Goal: Transaction & Acquisition: Purchase product/service

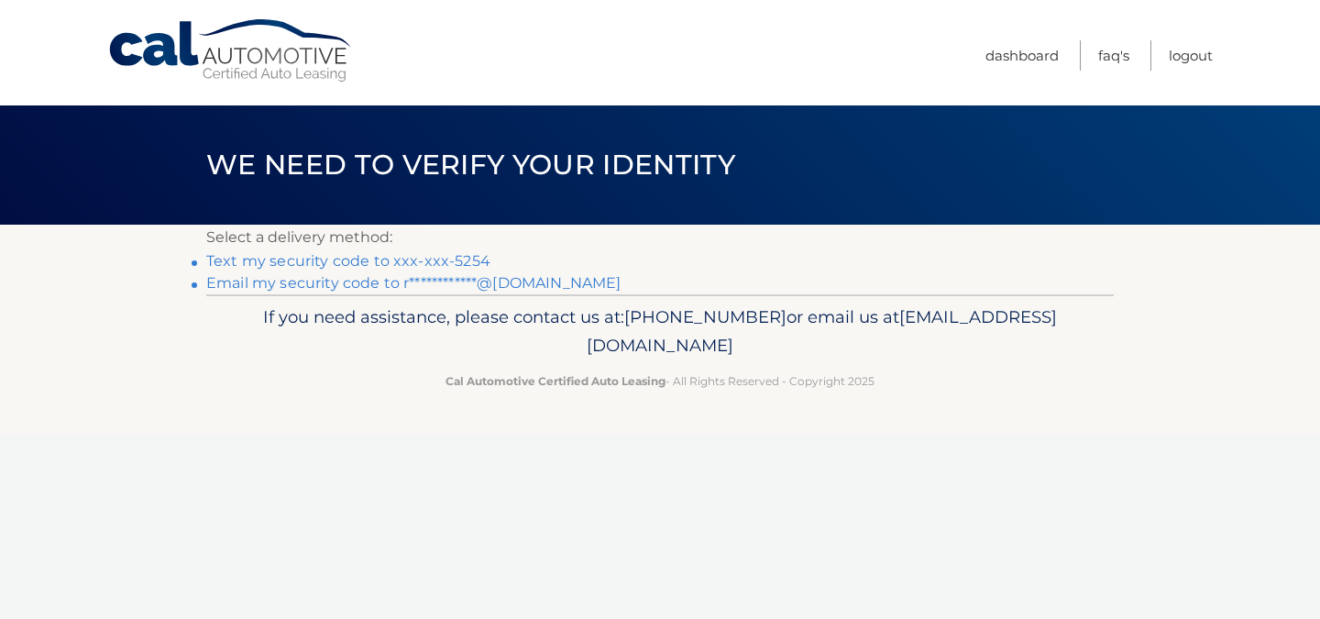
click at [336, 261] on link "Text my security code to xxx-xxx-5254" at bounding box center [348, 260] width 284 height 17
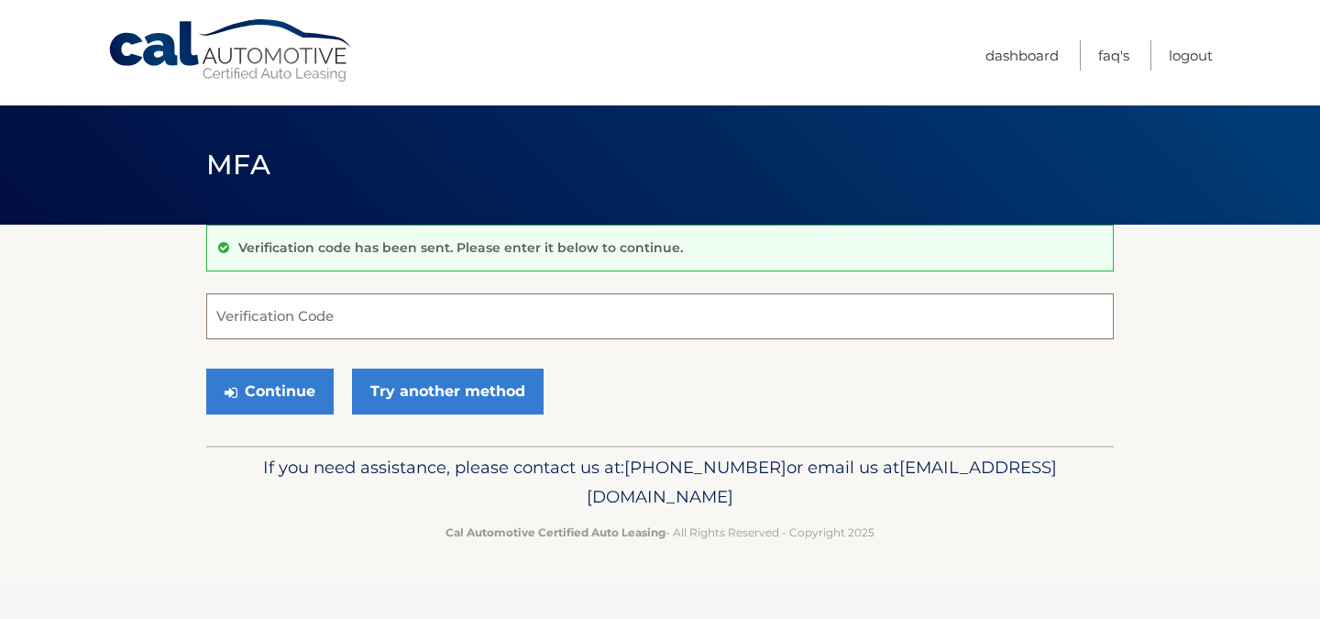
click at [232, 321] on input "Verification Code" at bounding box center [659, 316] width 907 height 46
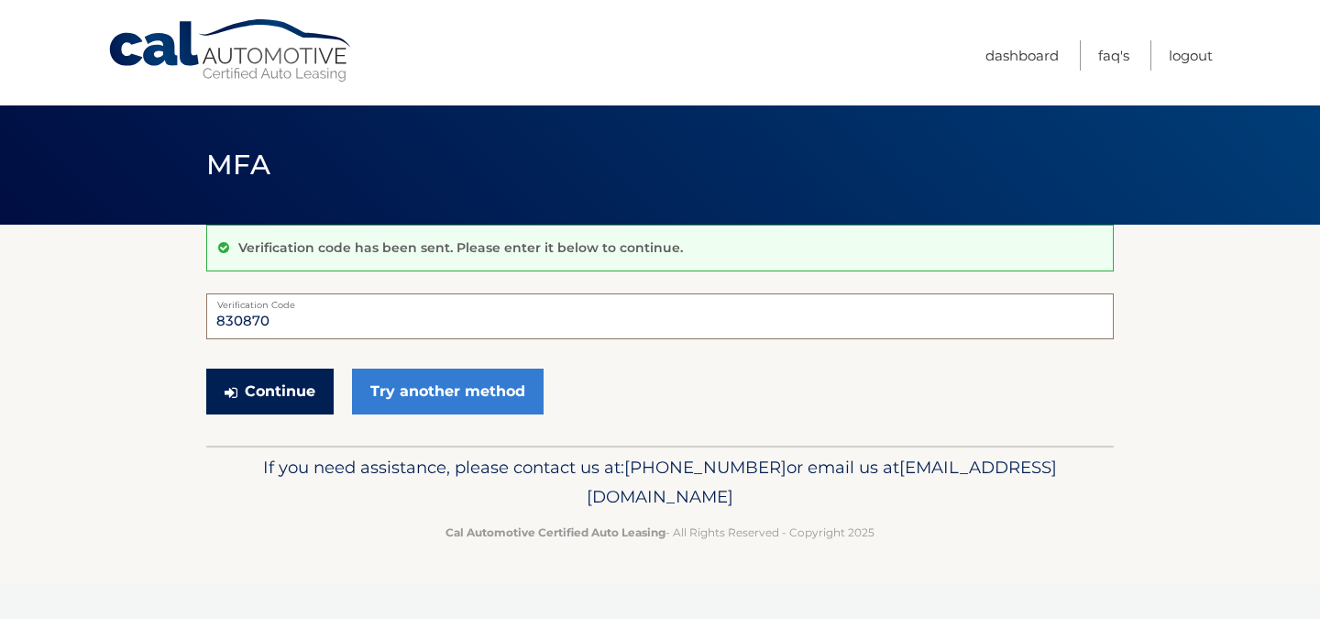
type input "830870"
click at [275, 394] on button "Continue" at bounding box center [269, 391] width 127 height 46
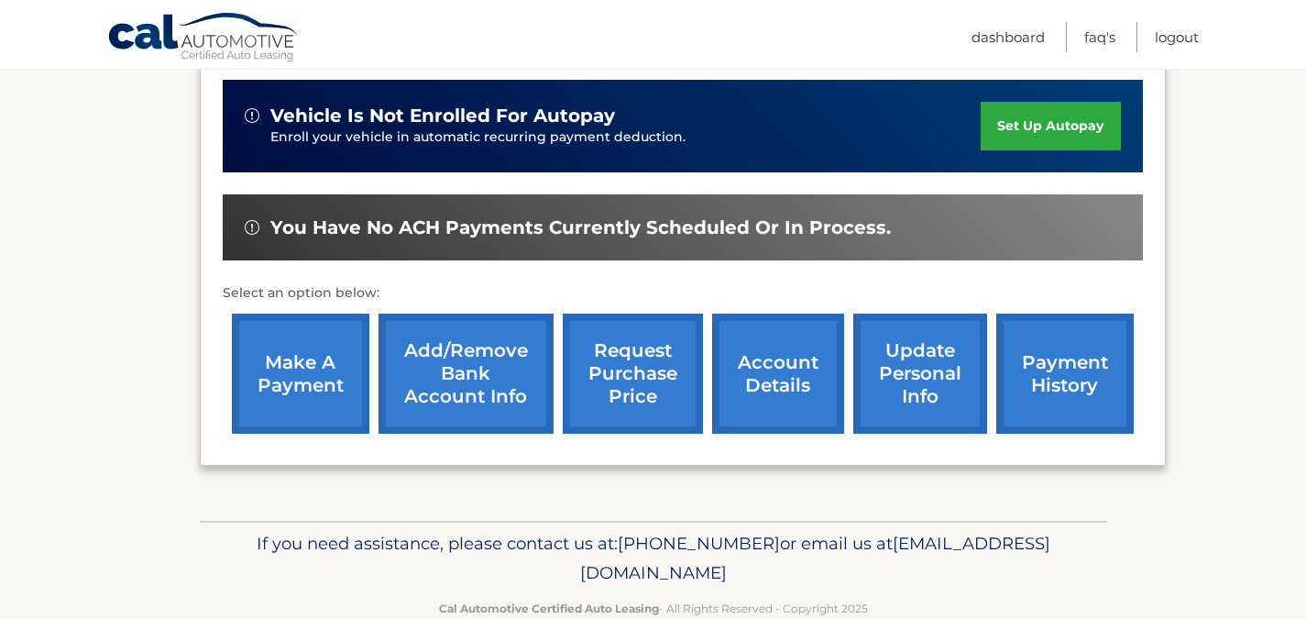
scroll to position [517, 0]
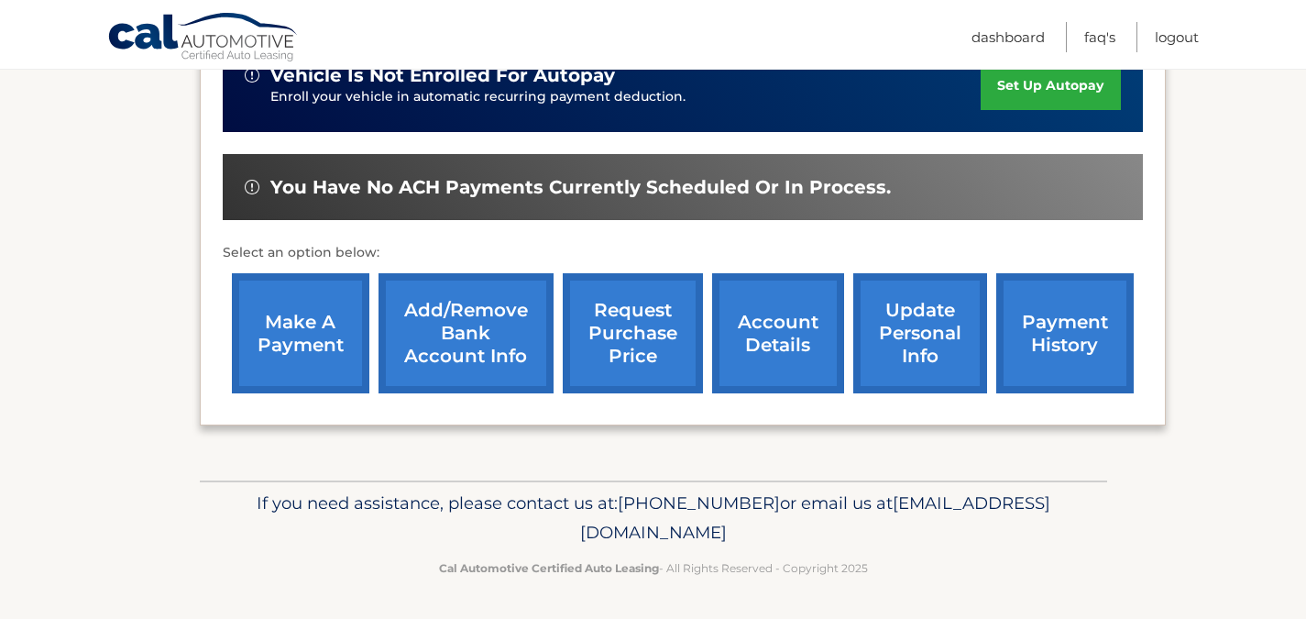
click at [280, 331] on link "make a payment" at bounding box center [300, 333] width 137 height 120
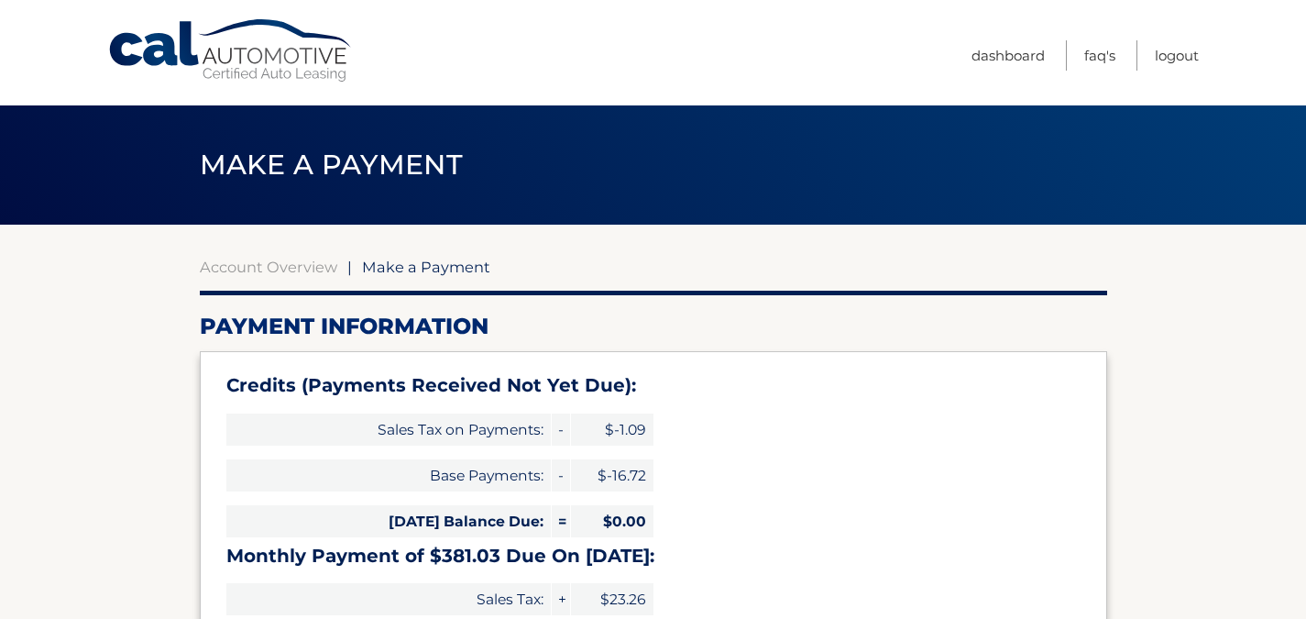
select select "NTc1MzgxNTUtYWIyNy00ZWY2LThiMTUtNzc0NzhkNmNjZTcz"
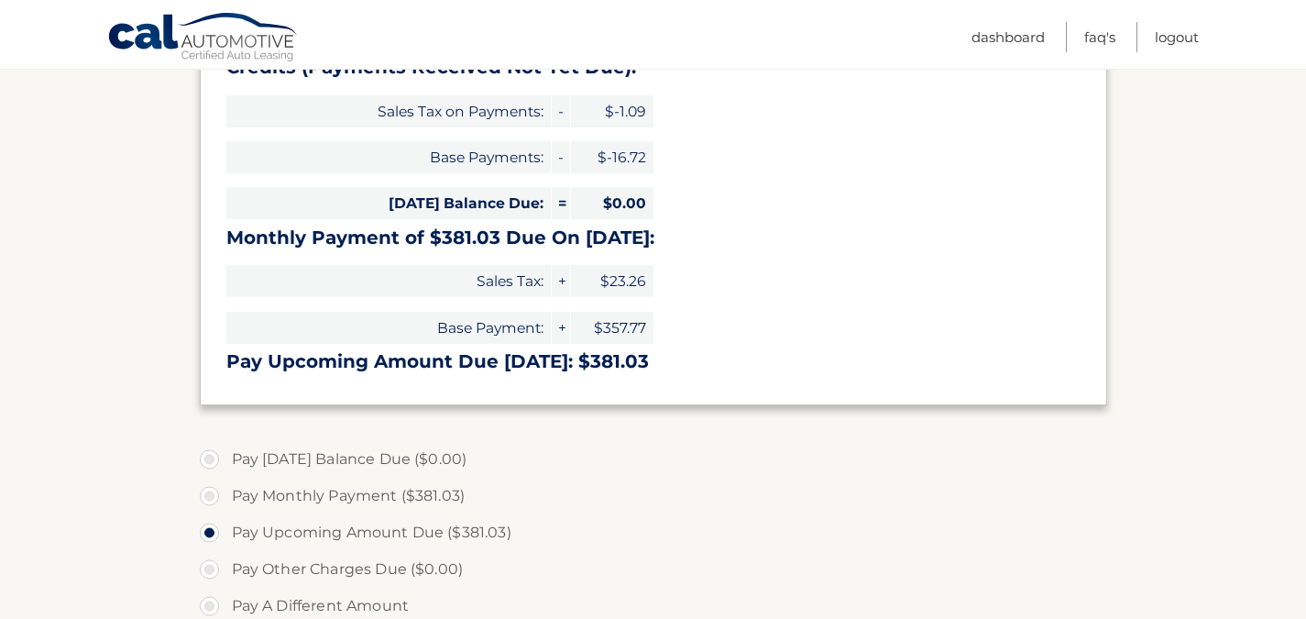
scroll to position [384, 0]
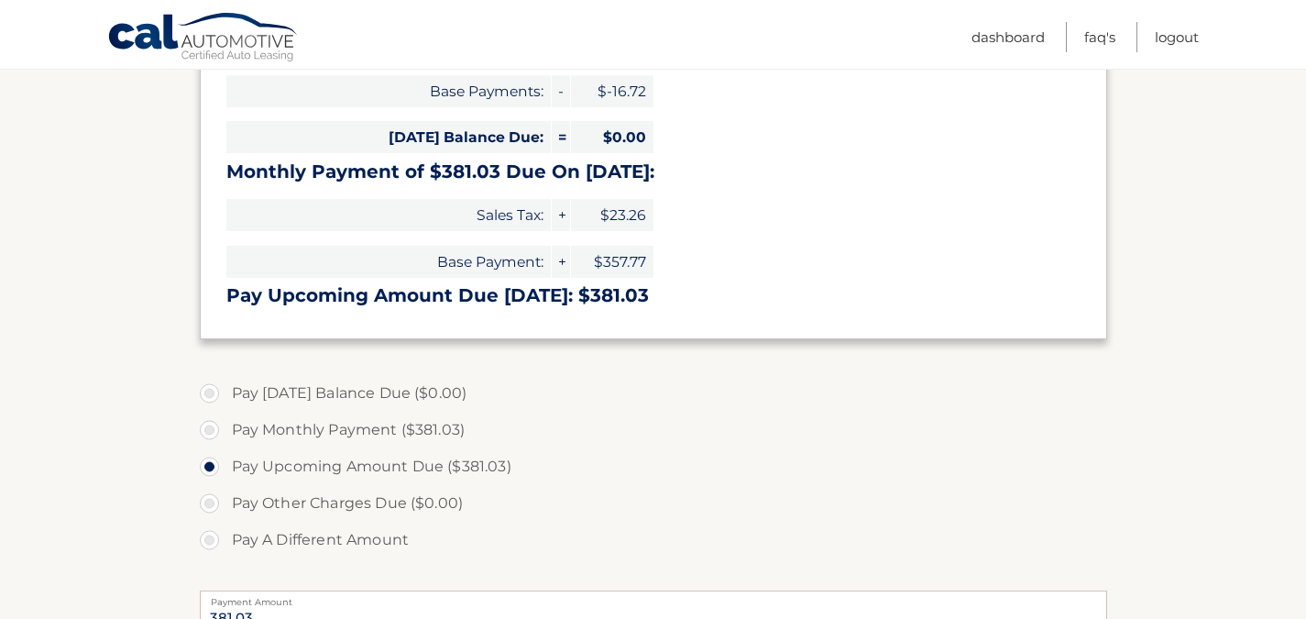
click at [212, 543] on label "Pay A Different Amount" at bounding box center [653, 540] width 907 height 37
click at [212, 543] on input "Pay A Different Amount" at bounding box center [216, 536] width 18 height 29
radio input "true"
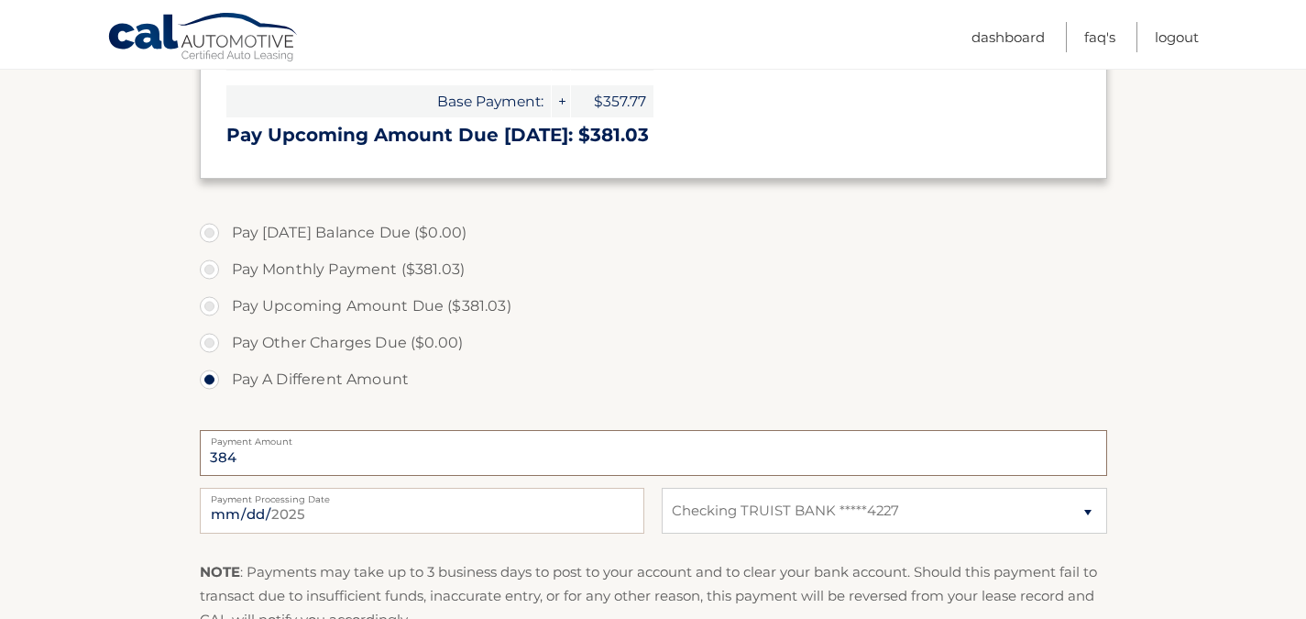
scroll to position [544, 0]
type input "384"
click at [314, 508] on input "[DATE]" at bounding box center [422, 511] width 445 height 46
type input "[DATE]"
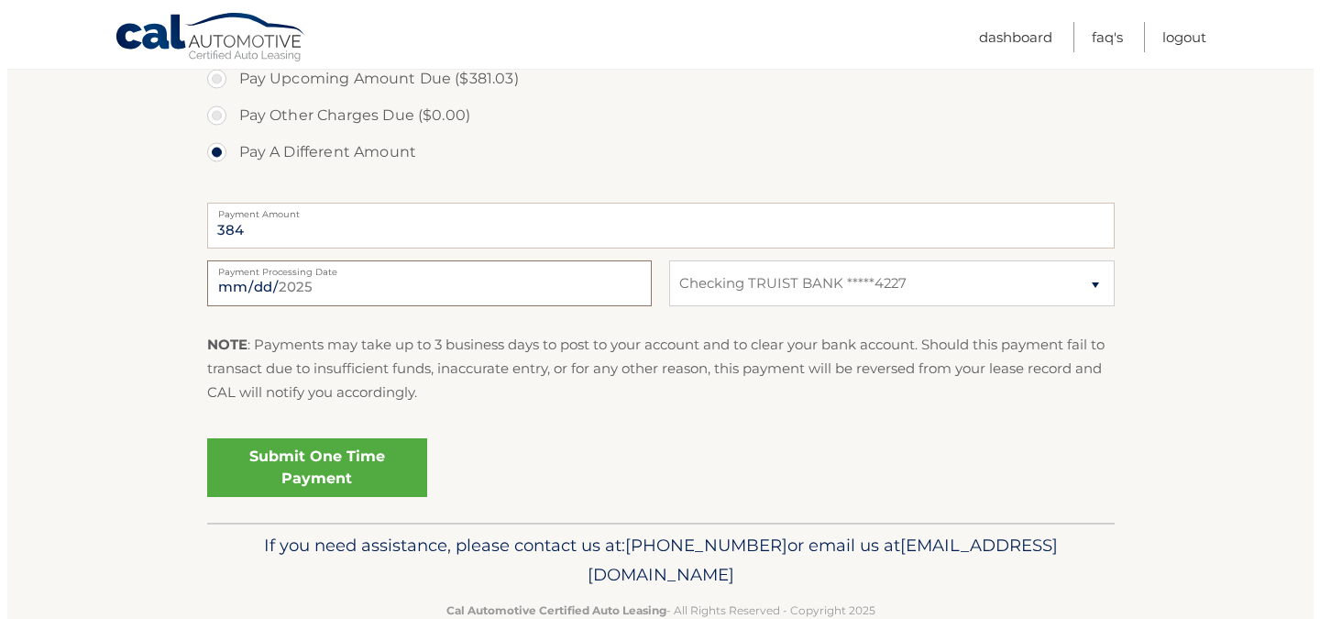
scroll to position [815, 0]
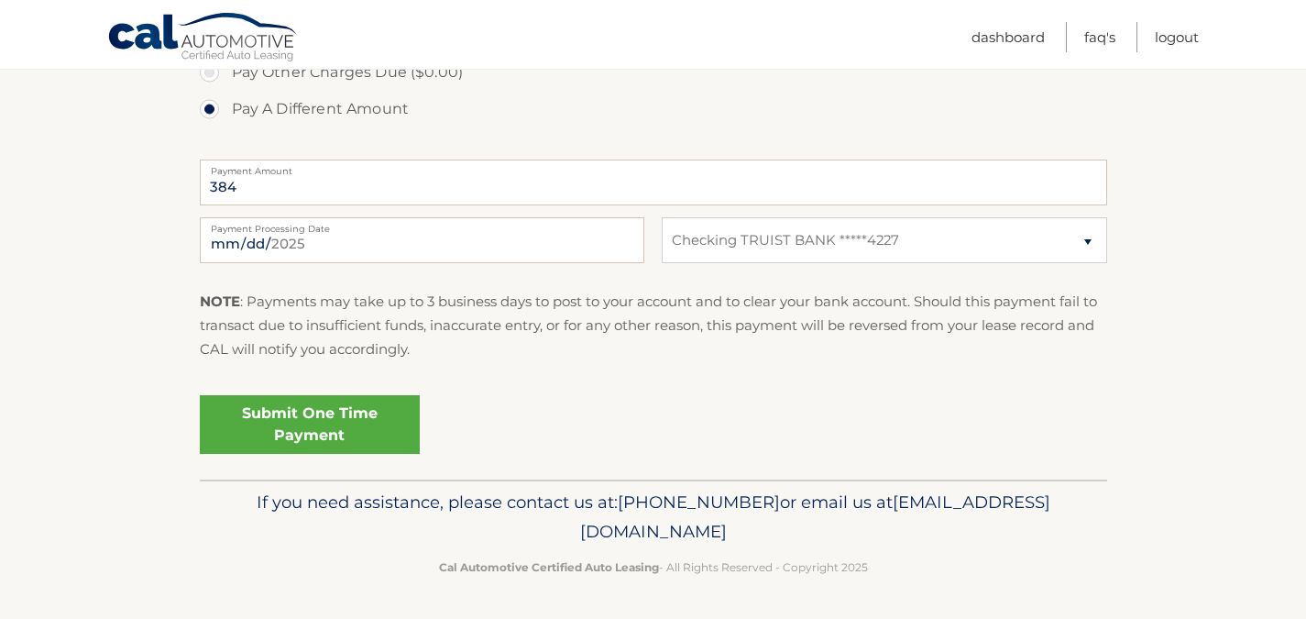
click at [262, 418] on link "Submit One Time Payment" at bounding box center [310, 424] width 220 height 59
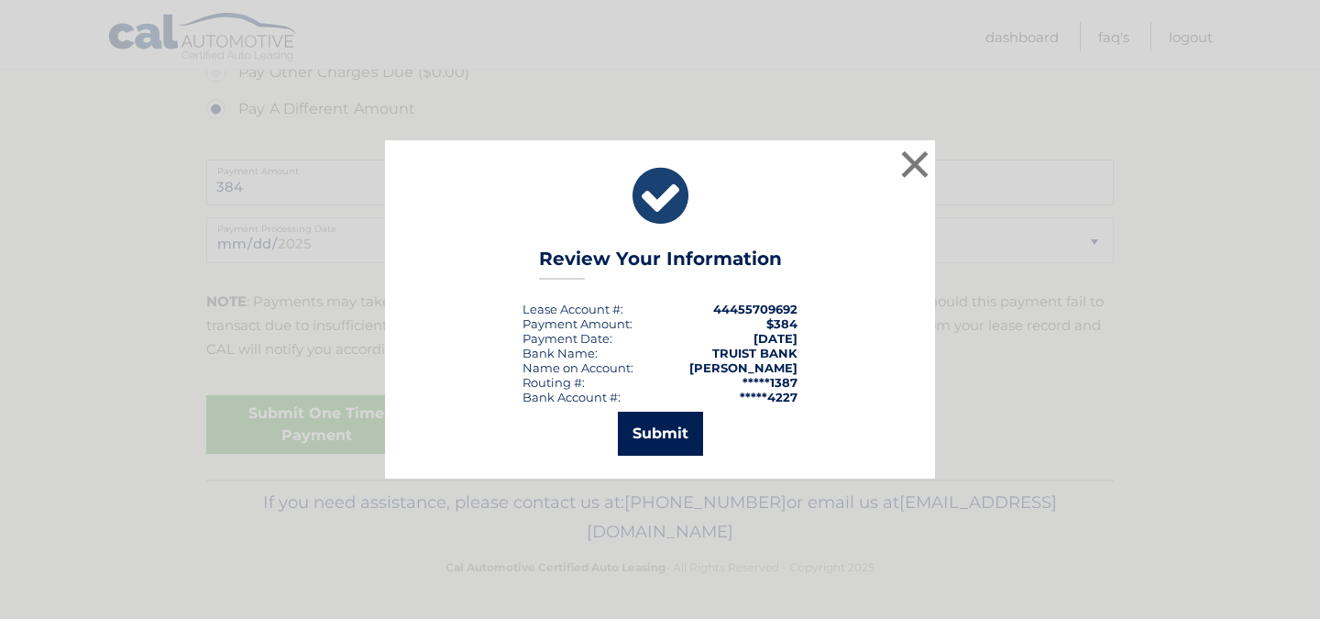
click at [678, 428] on button "Submit" at bounding box center [660, 434] width 85 height 44
